Goal: Task Accomplishment & Management: Manage account settings

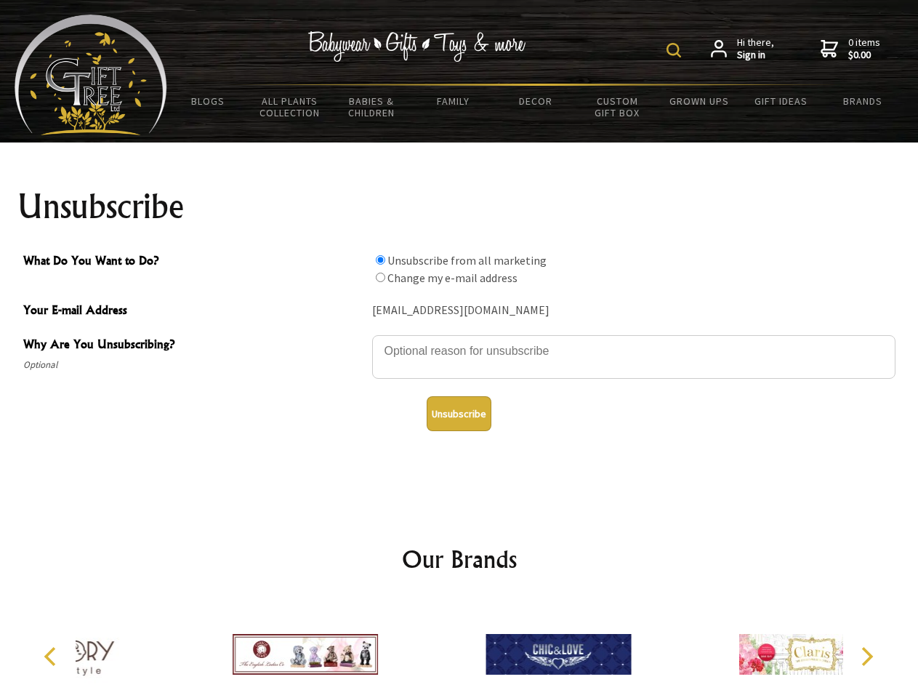
click at [676, 50] on img at bounding box center [674, 50] width 15 height 15
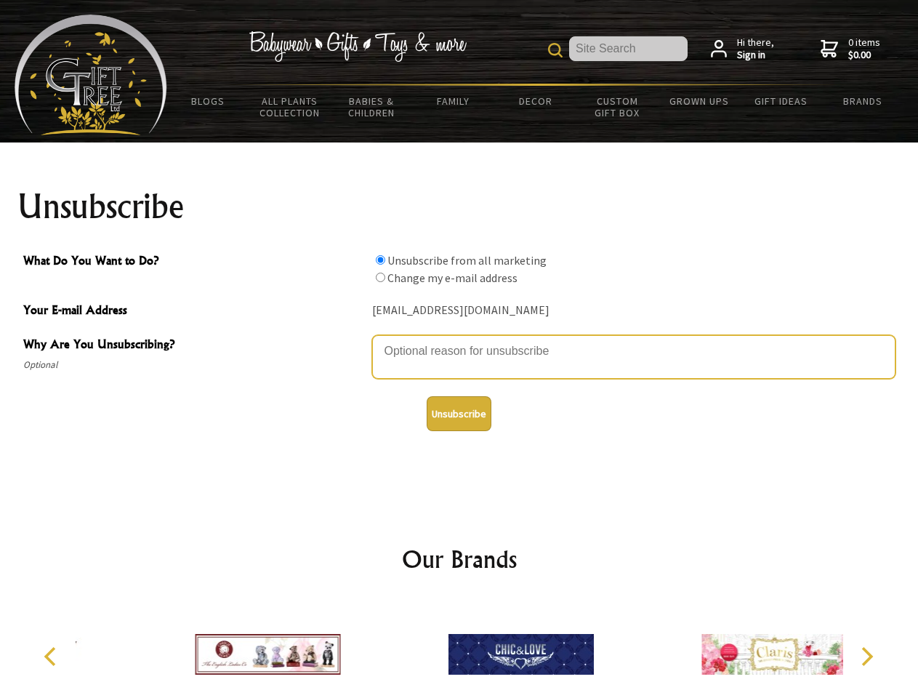
click at [459, 340] on textarea "Why Are You Unsubscribing?" at bounding box center [633, 357] width 523 height 44
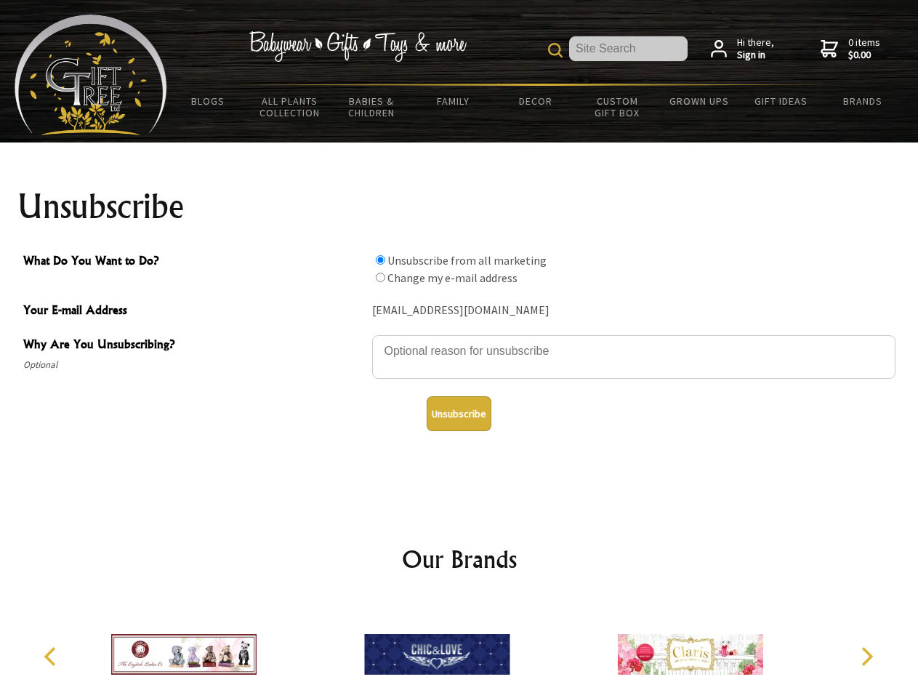
click at [380, 260] on input "What Do You Want to Do?" at bounding box center [380, 259] width 9 height 9
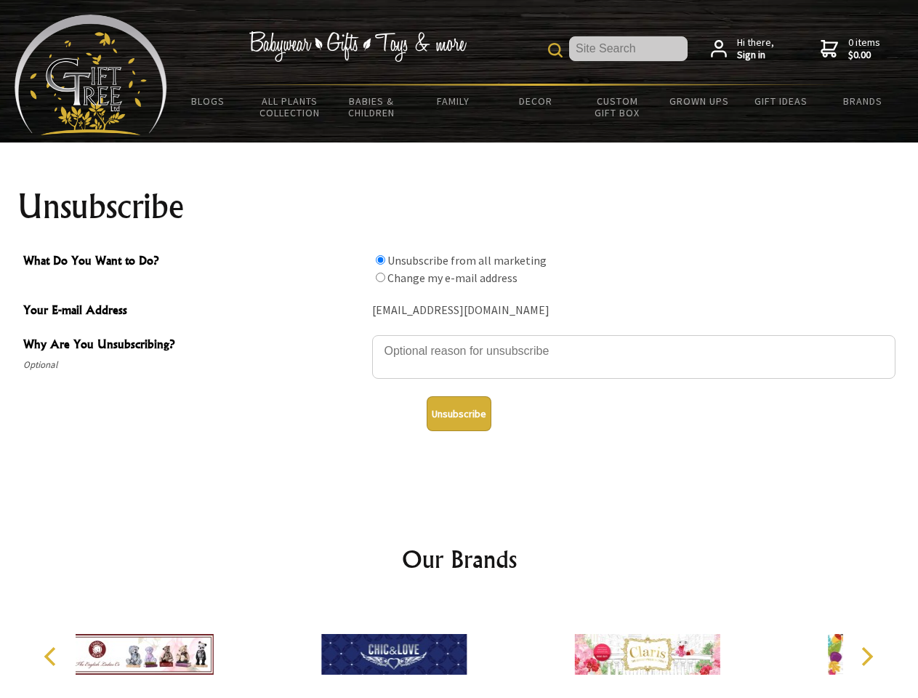
click at [380, 277] on input "What Do You Want to Do?" at bounding box center [380, 277] width 9 height 9
radio input "true"
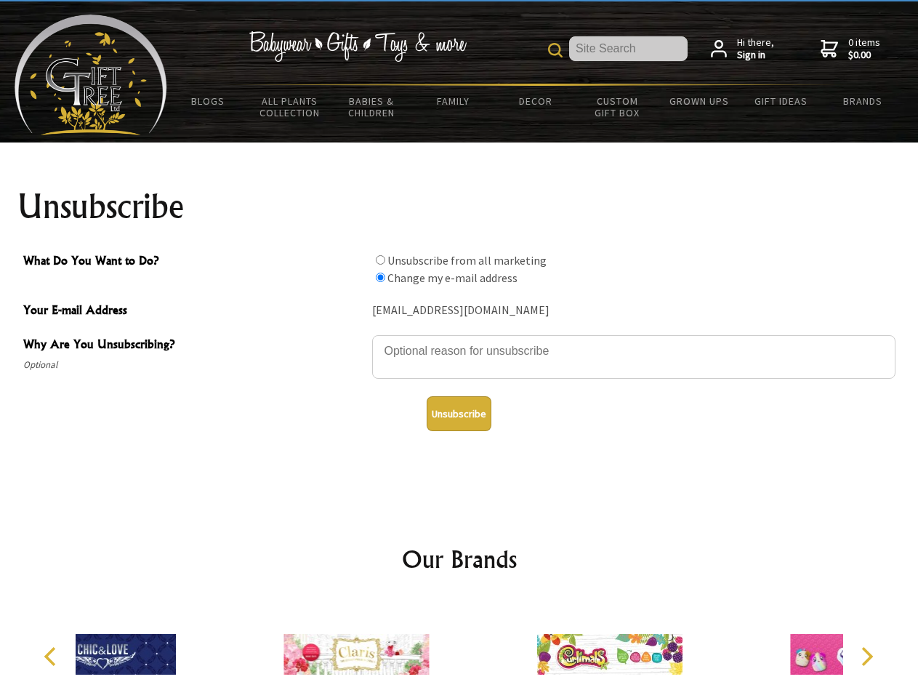
click at [459, 414] on button "Unsubscribe" at bounding box center [459, 413] width 65 height 35
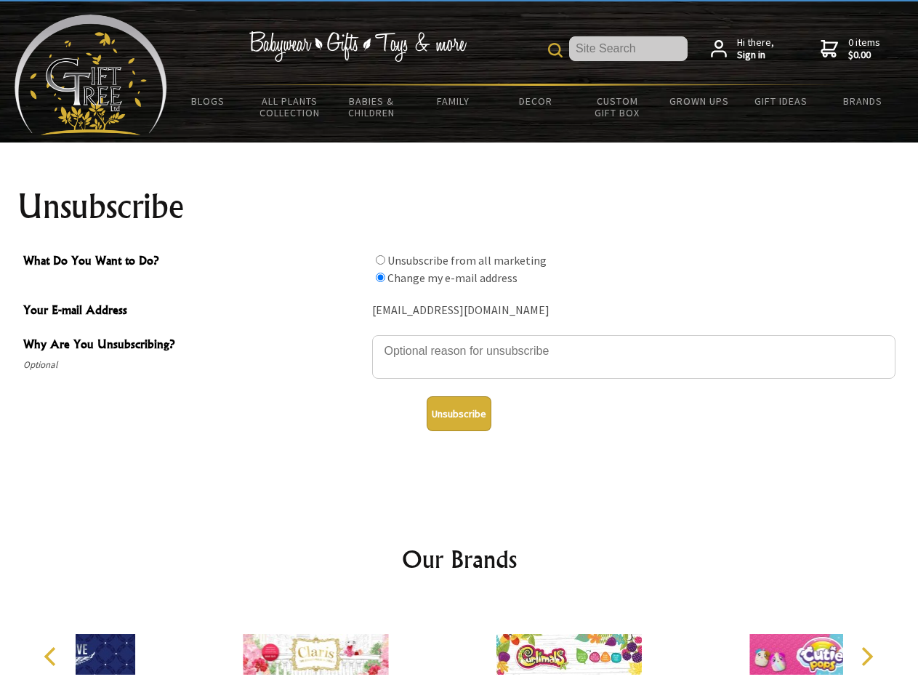
click at [459, 648] on div at bounding box center [568, 656] width 253 height 113
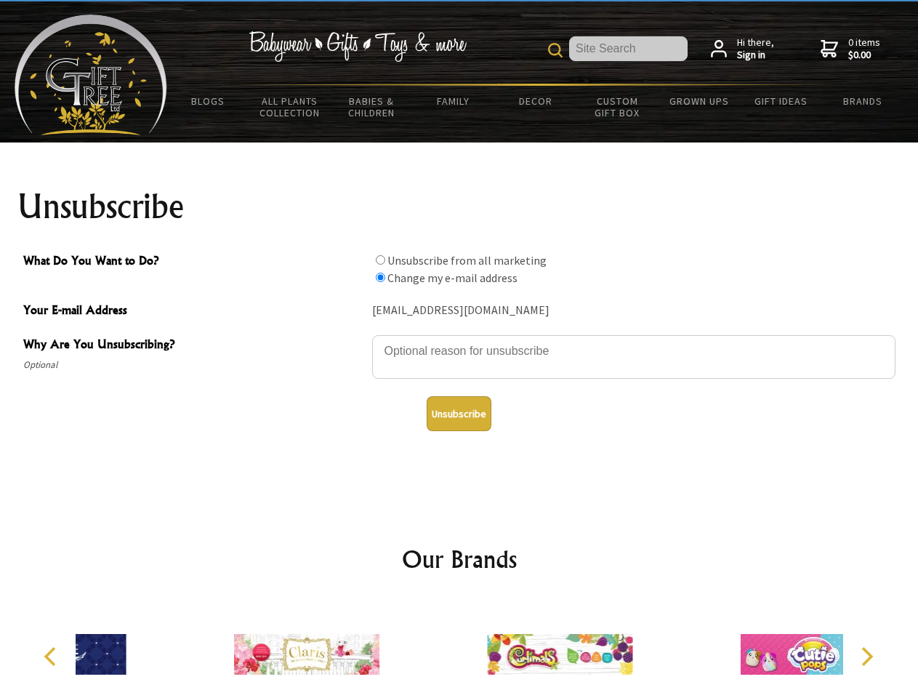
click at [52, 656] on icon "Previous" at bounding box center [51, 656] width 19 height 19
click at [867, 656] on icon "Next" at bounding box center [865, 656] width 19 height 19
